Goal: Task Accomplishment & Management: Use online tool/utility

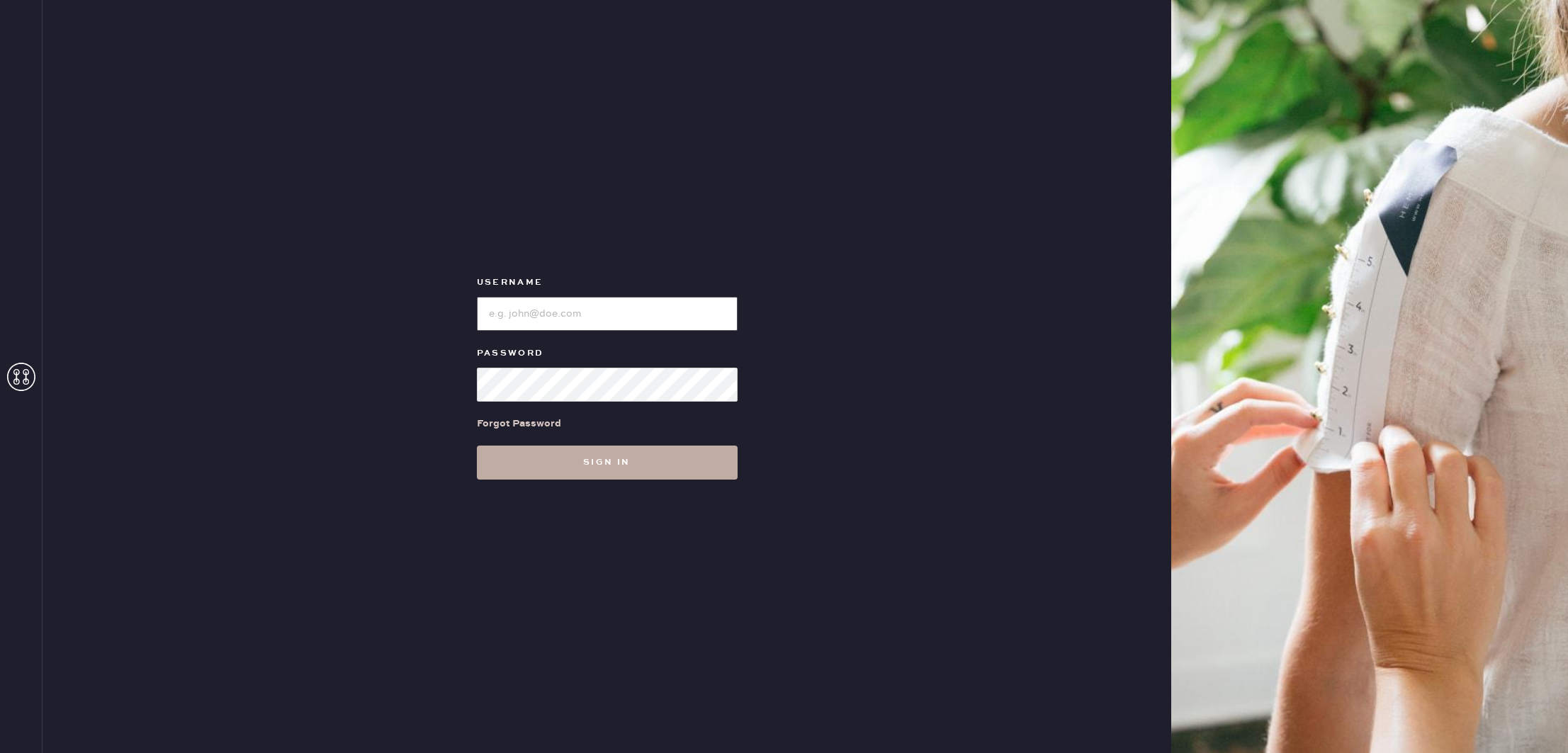
type input "reformationcherrycreek"
click at [656, 463] on button "Sign in" at bounding box center [607, 462] width 261 height 34
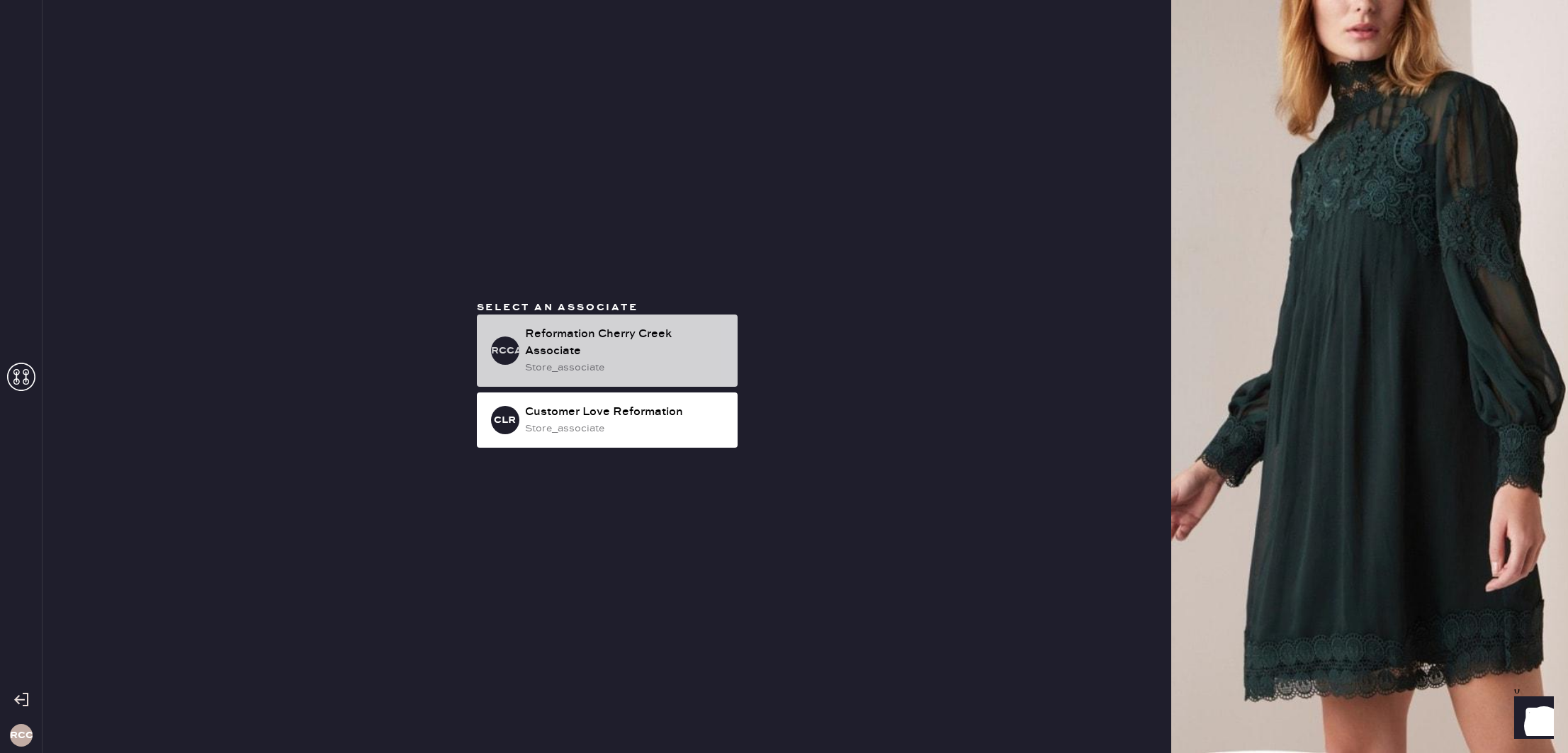
click at [638, 350] on div "Reformation Cherry Creek Associate" at bounding box center [626, 343] width 202 height 34
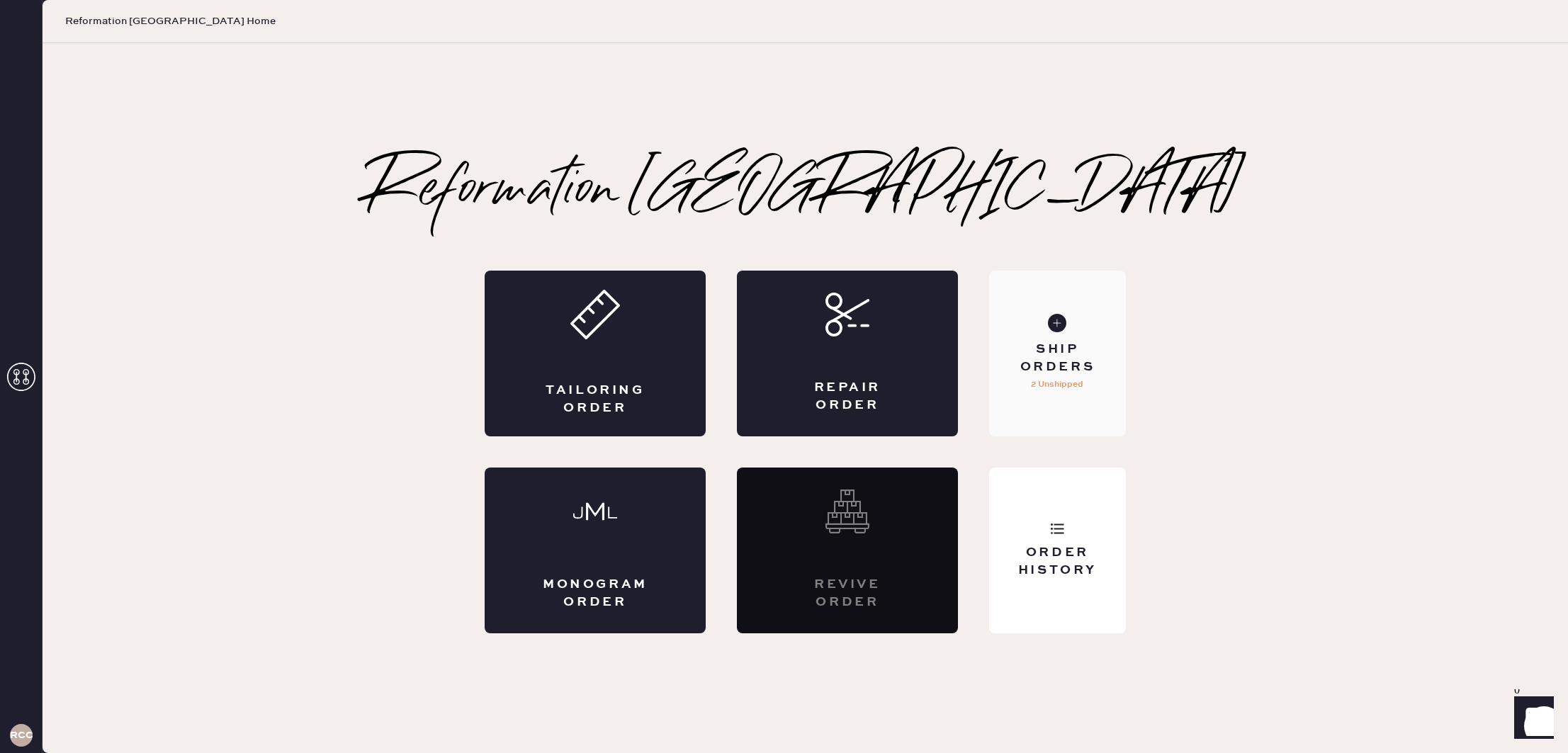
click at [1090, 375] on div "Ship Orders" at bounding box center [1058, 358] width 114 height 35
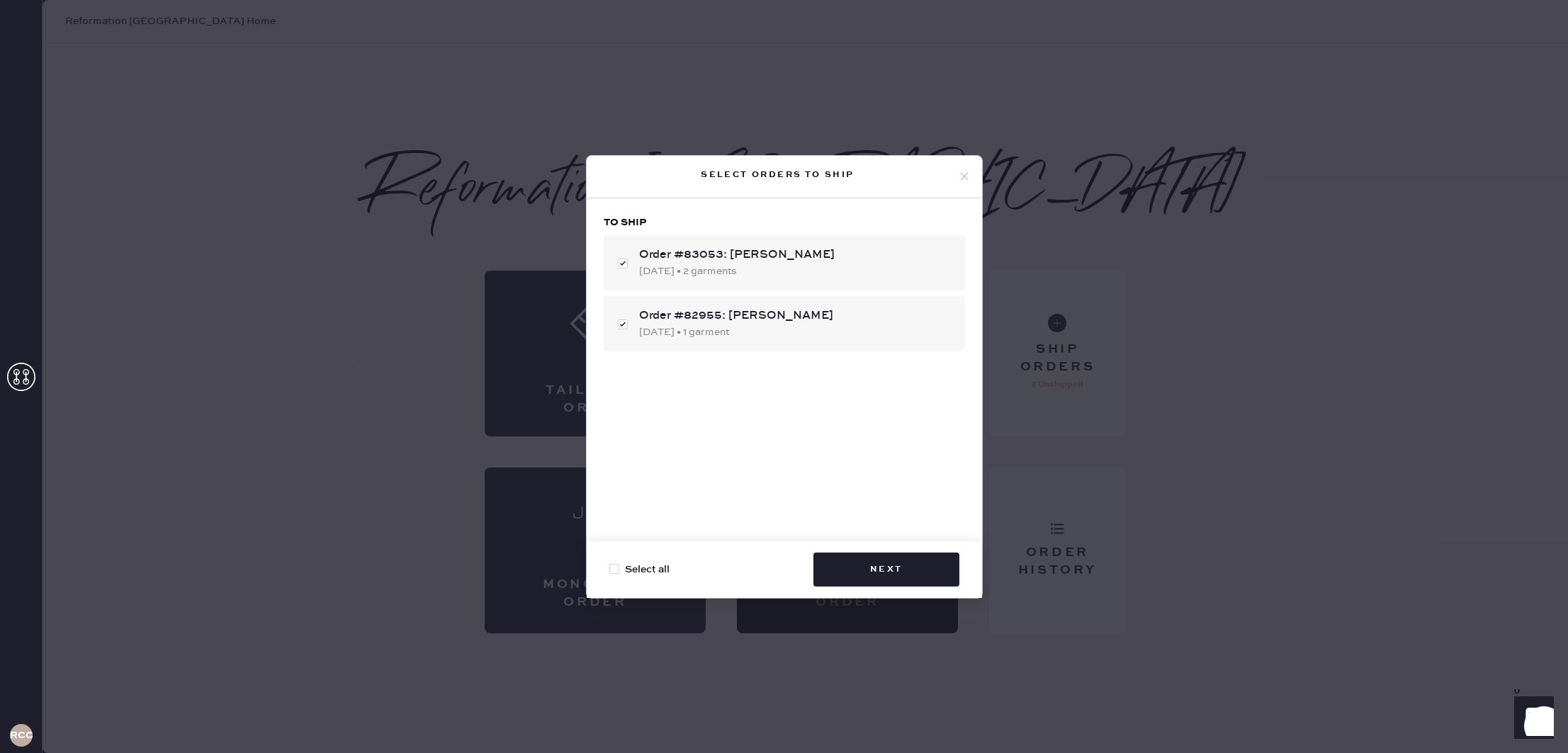
checkbox input "true"
click at [878, 568] on button "Next" at bounding box center [886, 569] width 146 height 34
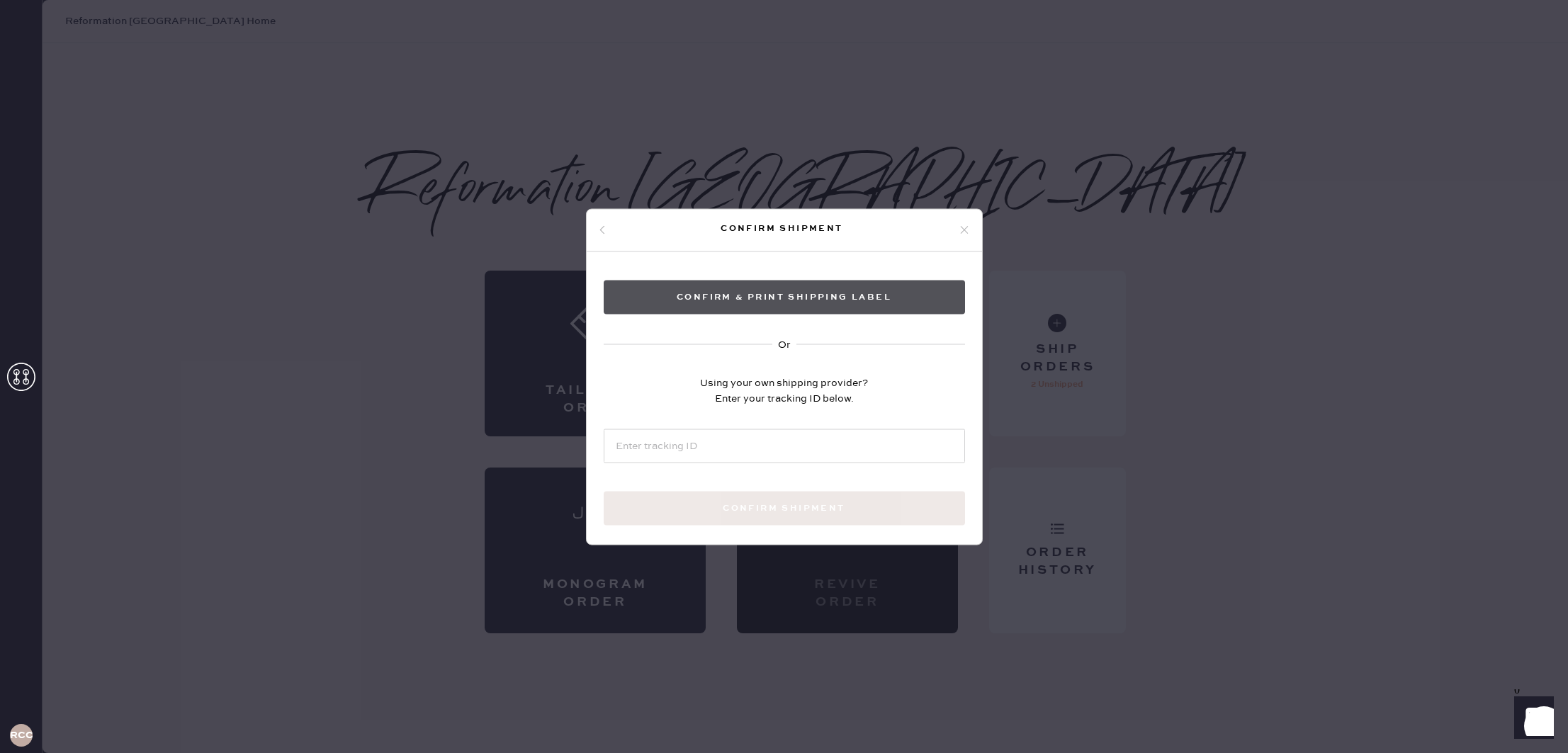
click at [829, 305] on button "Confirm & Print shipping label" at bounding box center [784, 297] width 362 height 34
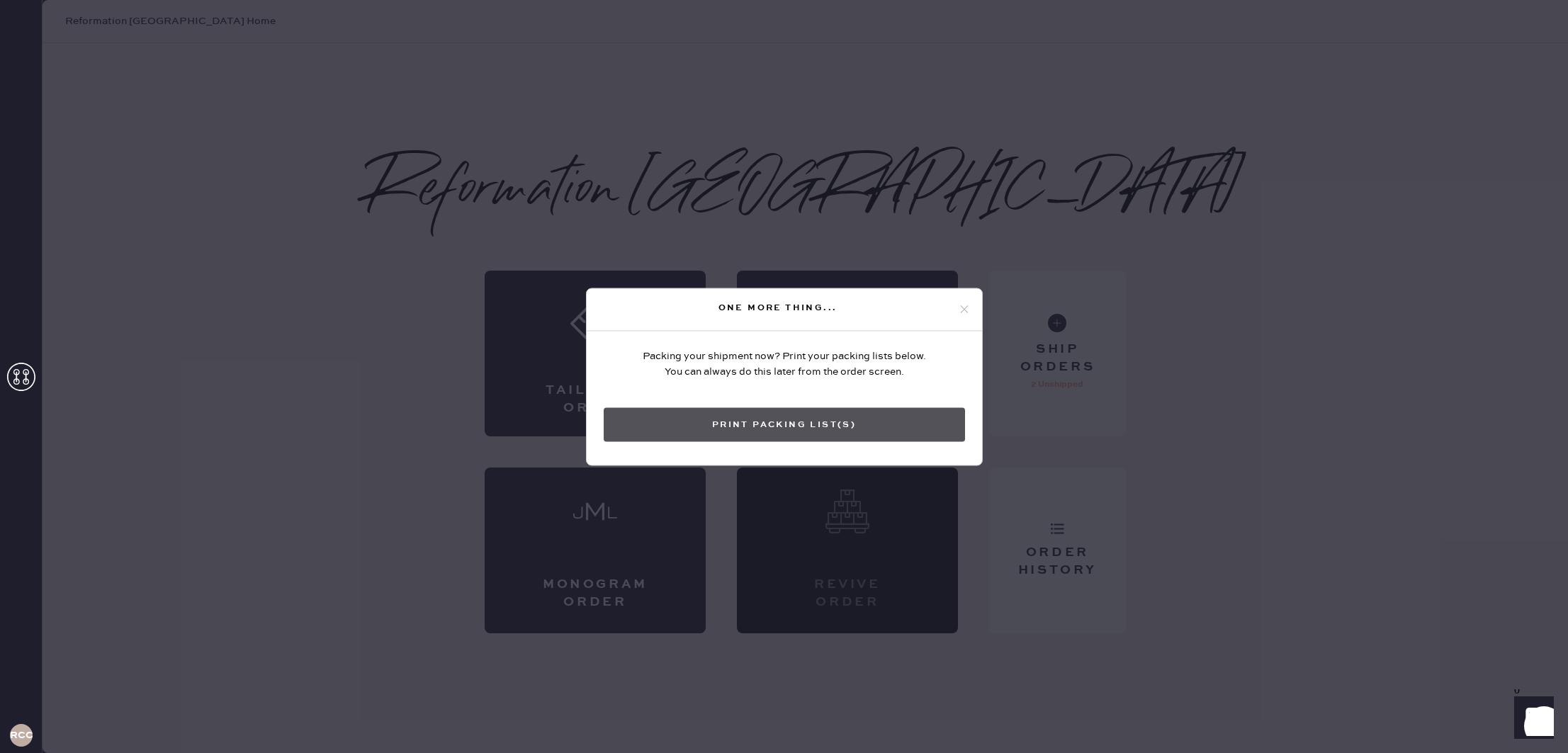
click at [883, 412] on button "Print Packing List(s)" at bounding box center [784, 424] width 362 height 34
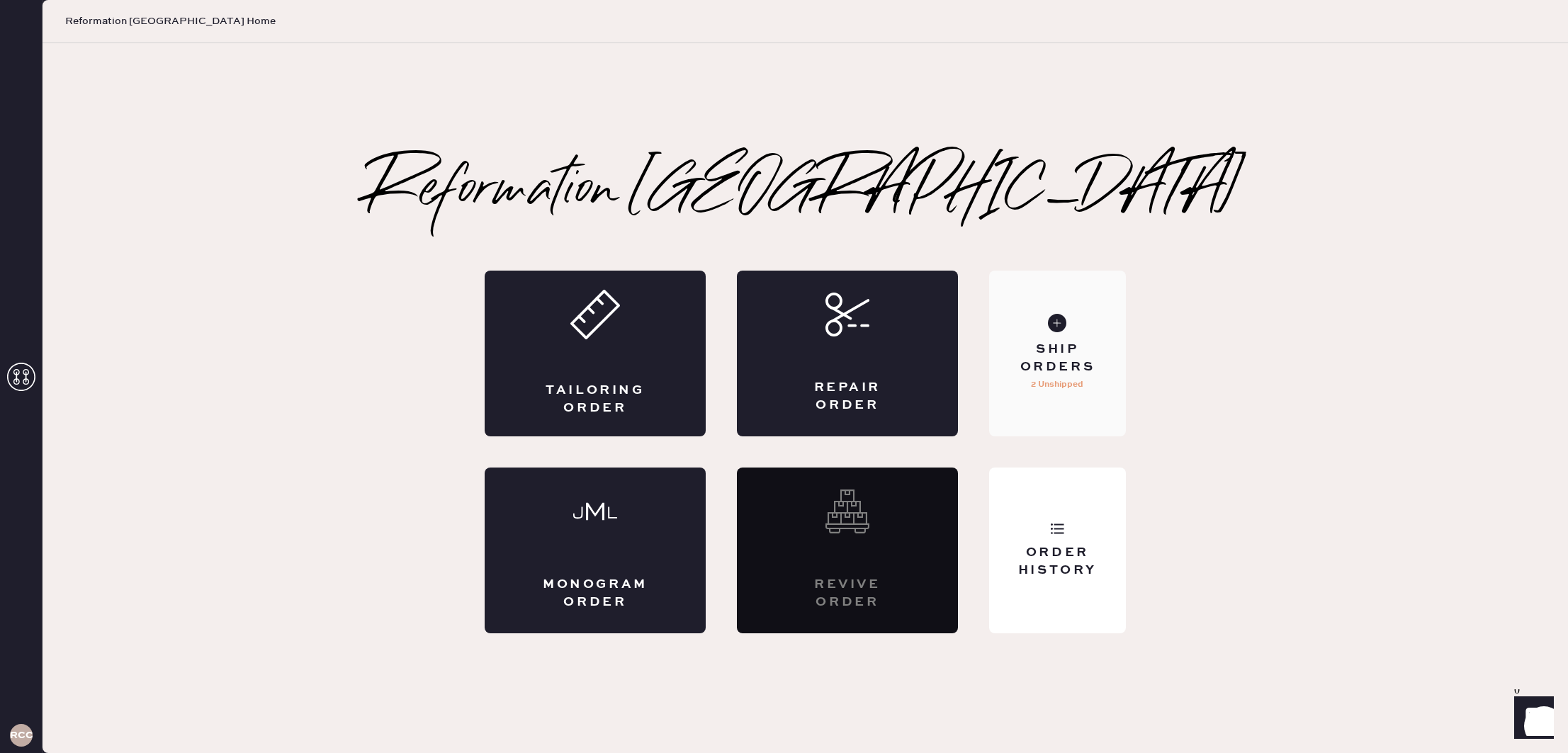
click at [1024, 329] on div "Ship Orders 2 Unshipped" at bounding box center [1058, 354] width 137 height 166
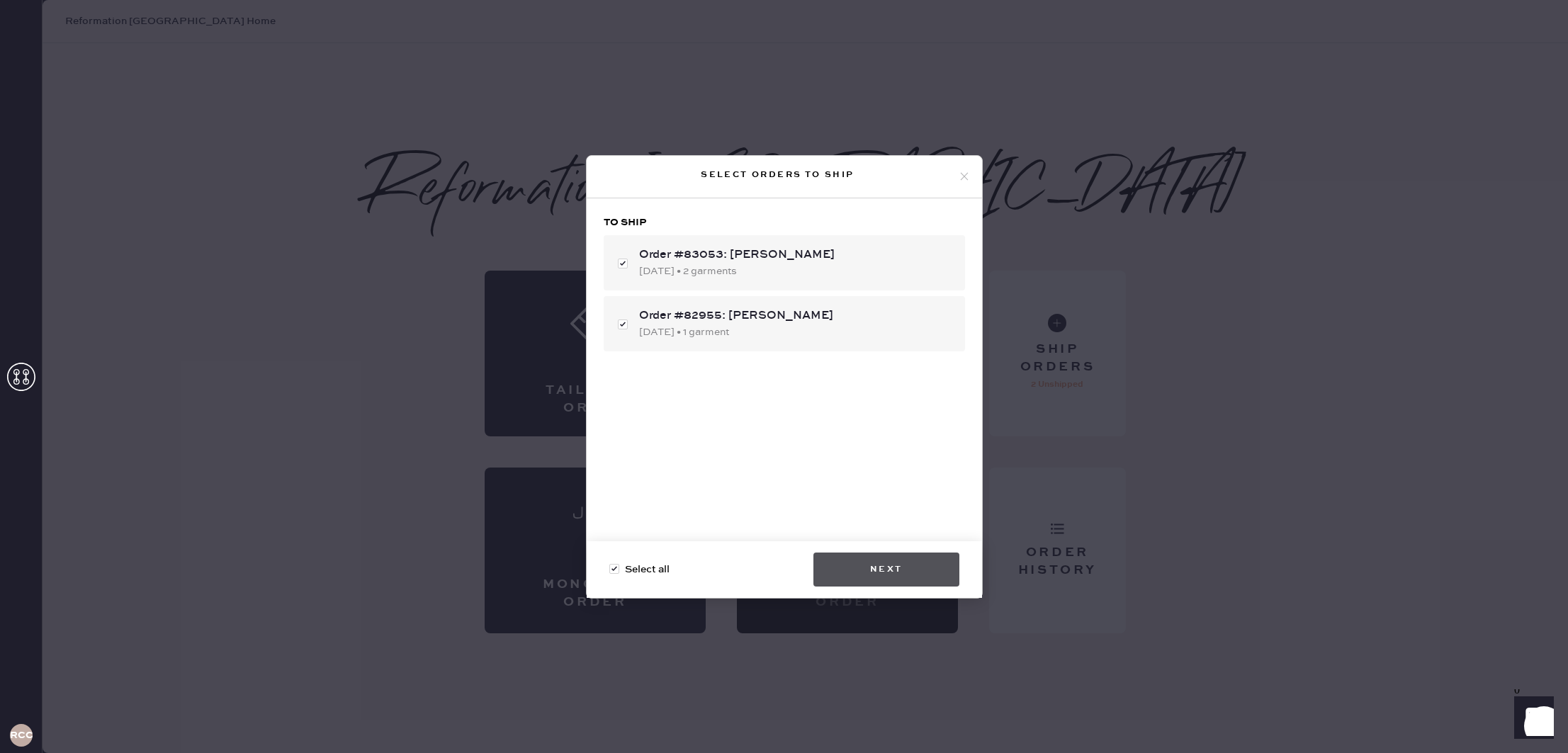
click at [845, 564] on button "Next" at bounding box center [886, 569] width 146 height 34
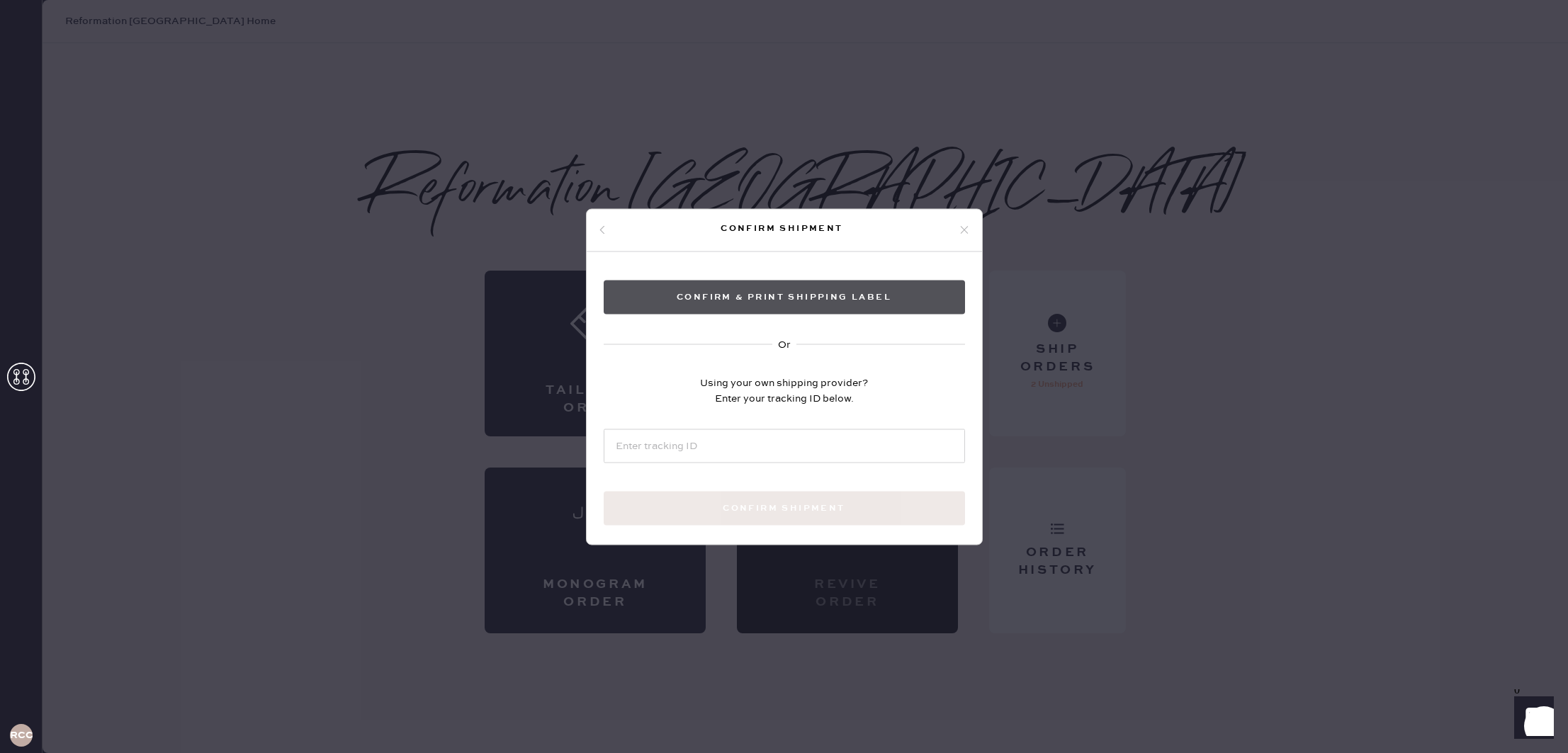
click at [883, 294] on button "Confirm & Print shipping label" at bounding box center [784, 297] width 362 height 34
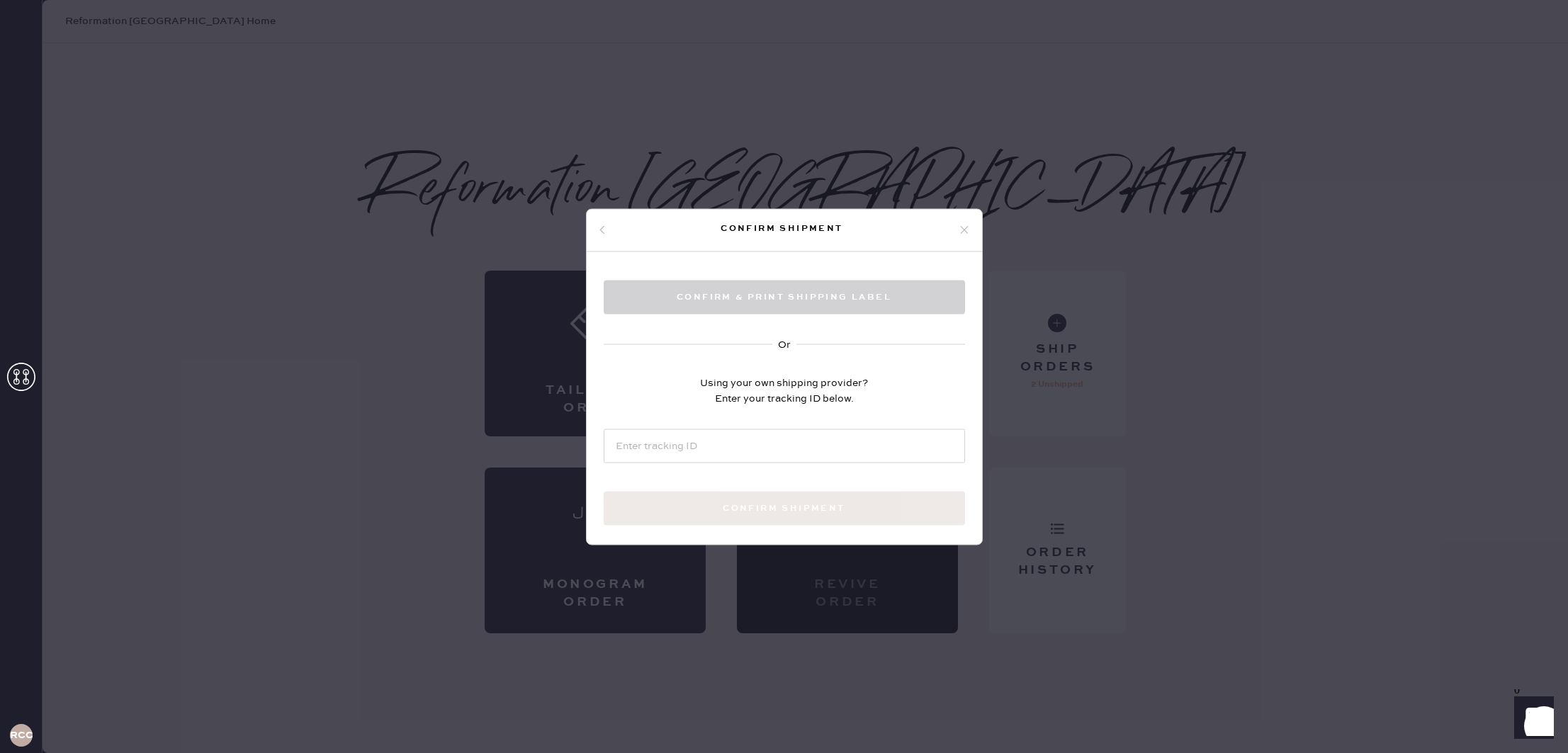
click at [961, 231] on icon at bounding box center [964, 230] width 12 height 12
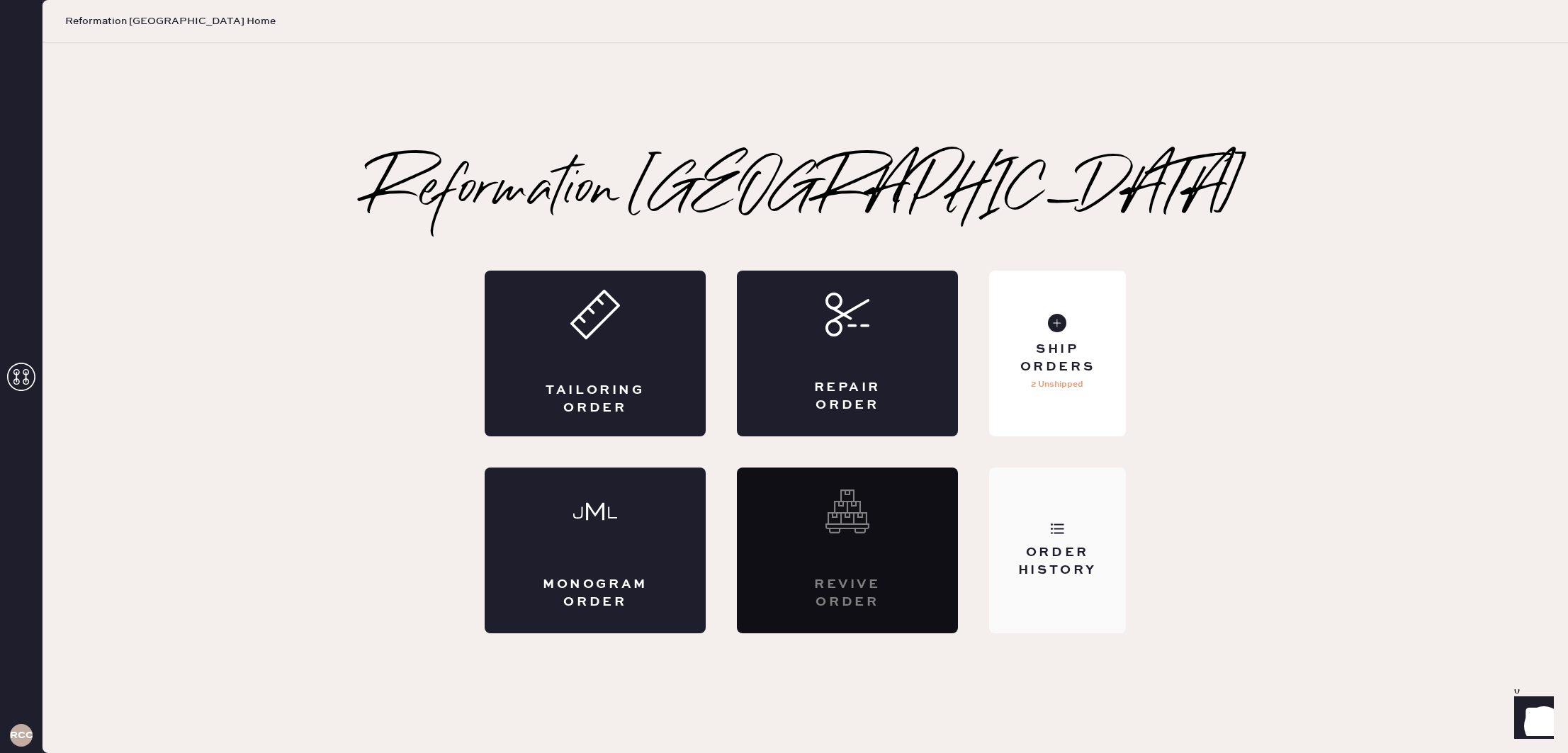
click at [1050, 534] on div "Order History" at bounding box center [1058, 551] width 137 height 166
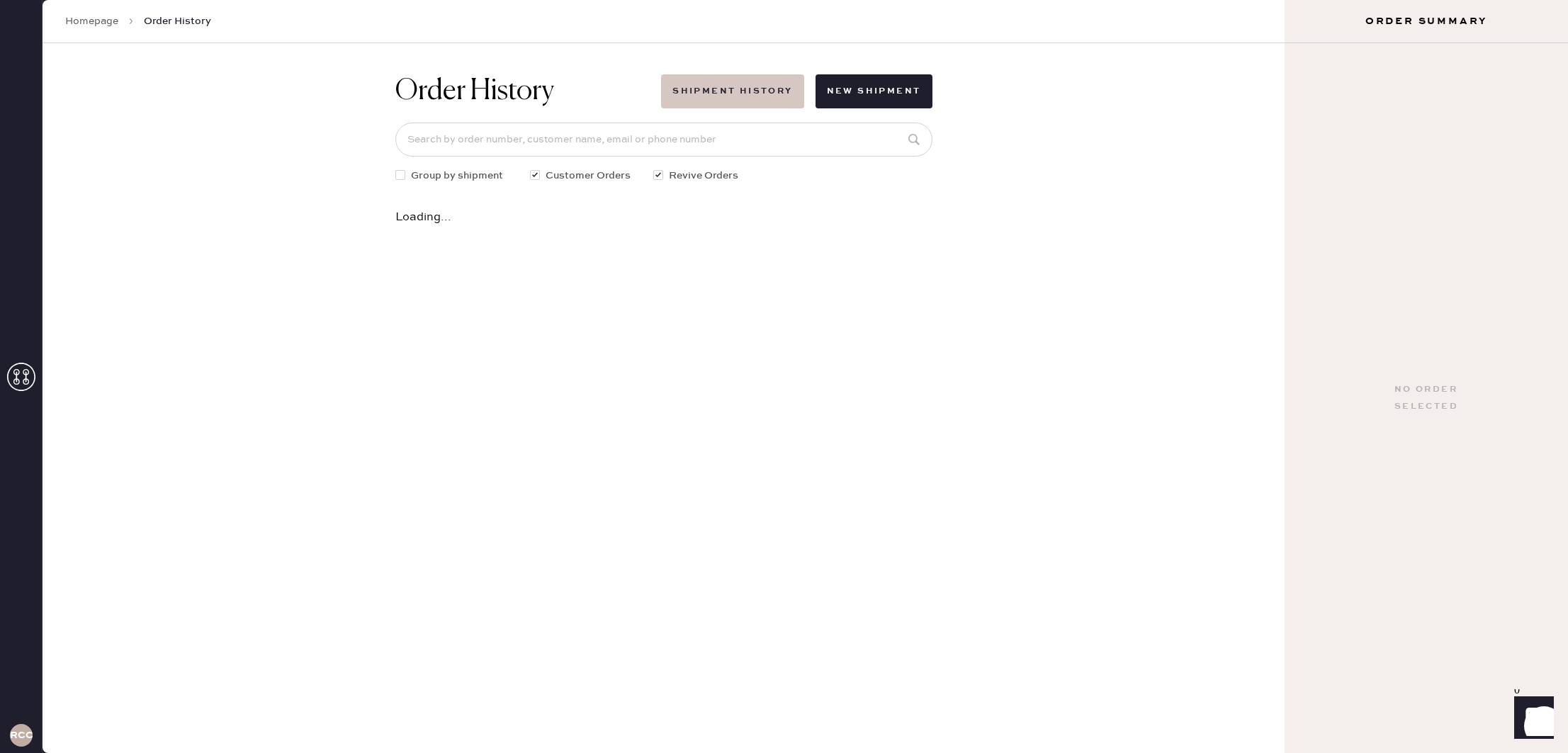
click at [772, 92] on button "Shipment History" at bounding box center [732, 91] width 142 height 34
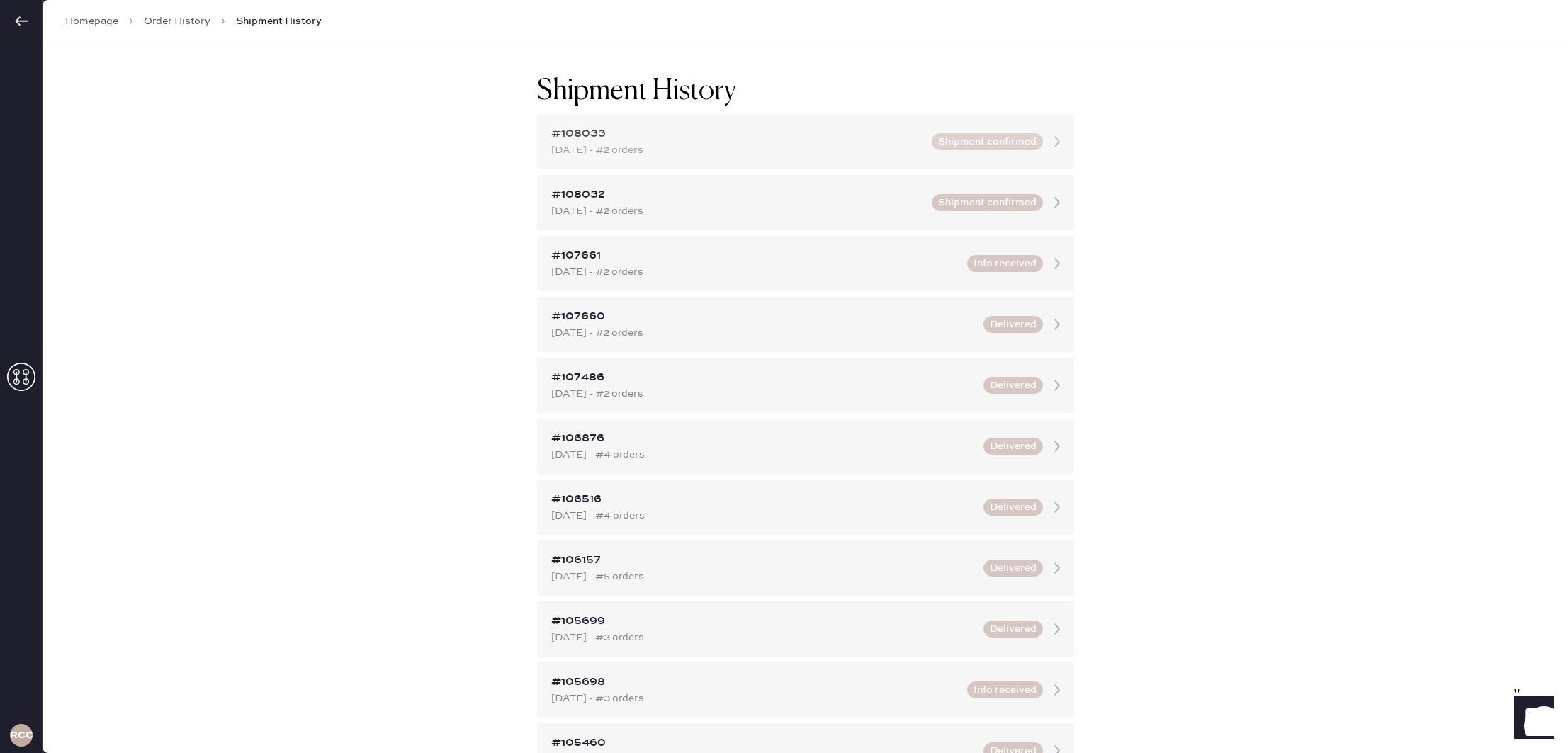
click at [879, 144] on div "[DATE] - #2 orders" at bounding box center [737, 150] width 372 height 16
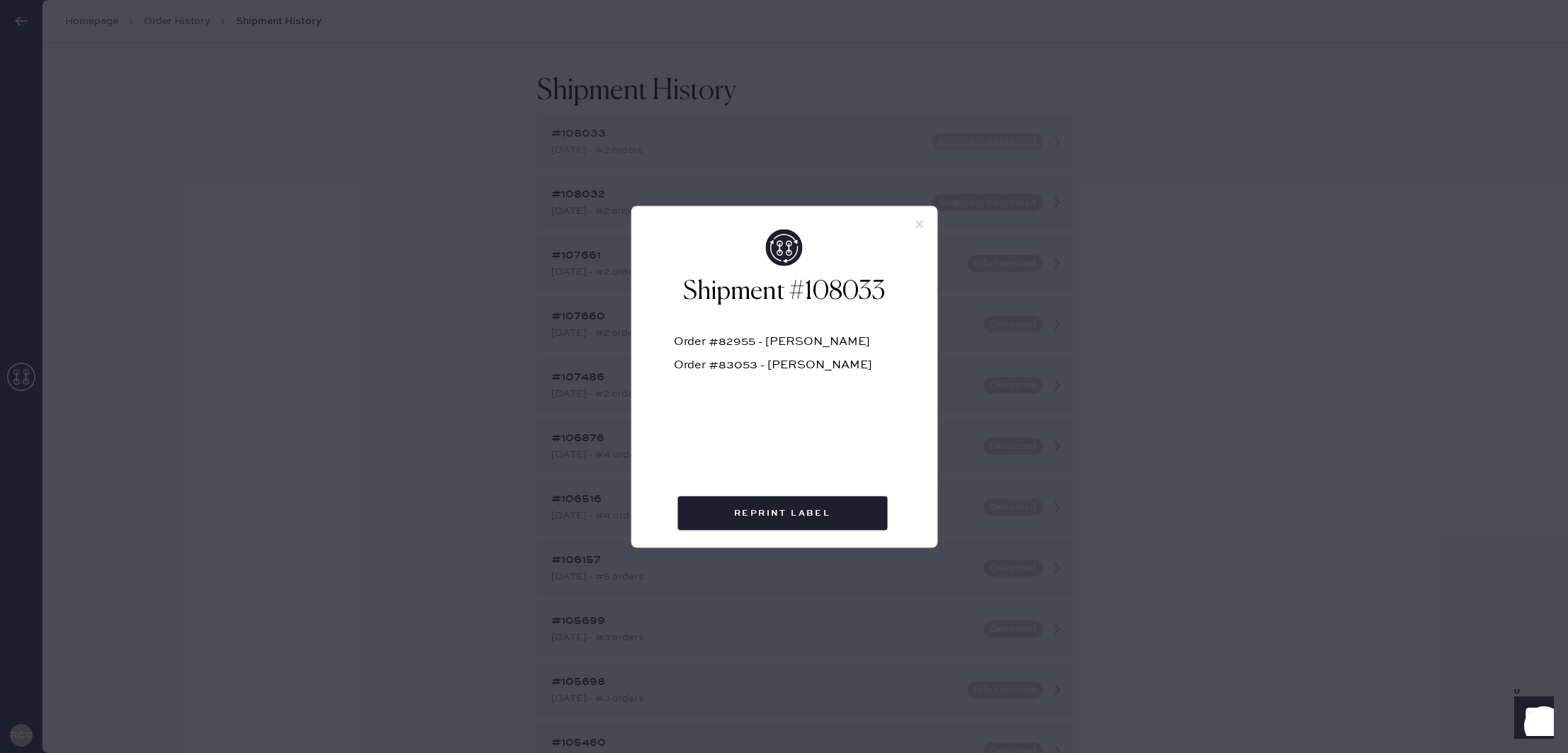
drag, startPoint x: 914, startPoint y: 223, endPoint x: 865, endPoint y: 124, distance: 110.5
click at [914, 223] on icon at bounding box center [919, 224] width 12 height 12
